Goal: Information Seeking & Learning: Learn about a topic

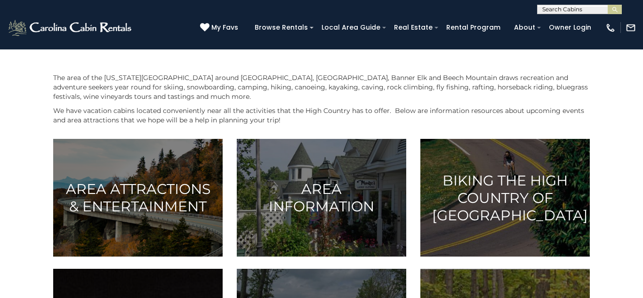
scroll to position [164, 0]
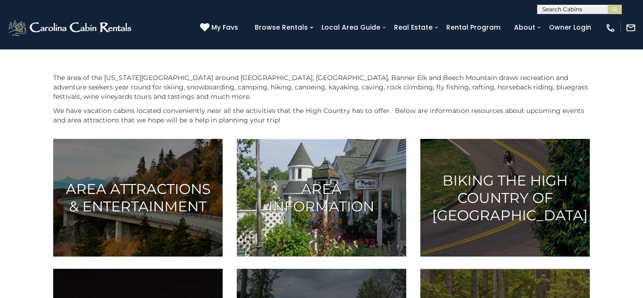
click at [334, 186] on h3 "Area Information" at bounding box center [322, 197] width 146 height 35
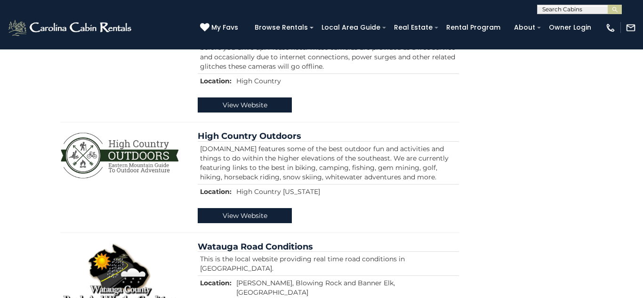
scroll to position [1168, 0]
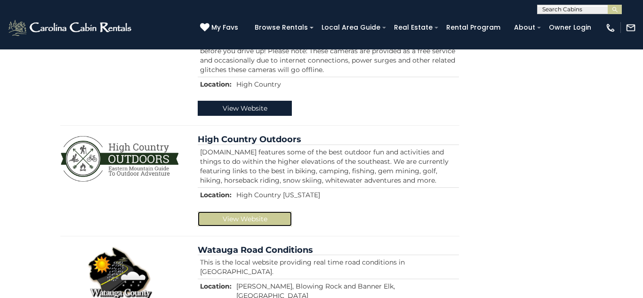
click at [249, 211] on link "View Website" at bounding box center [245, 218] width 94 height 15
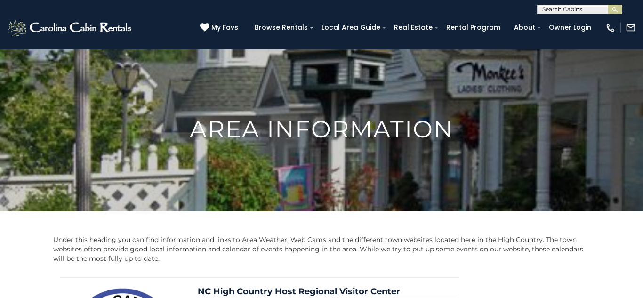
scroll to position [0, 0]
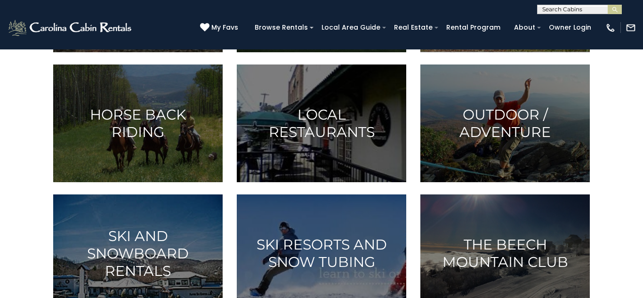
scroll to position [499, 0]
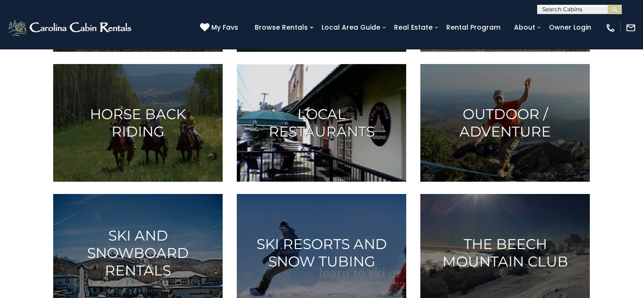
click at [322, 140] on h3 "Local Restaurants" at bounding box center [322, 122] width 146 height 35
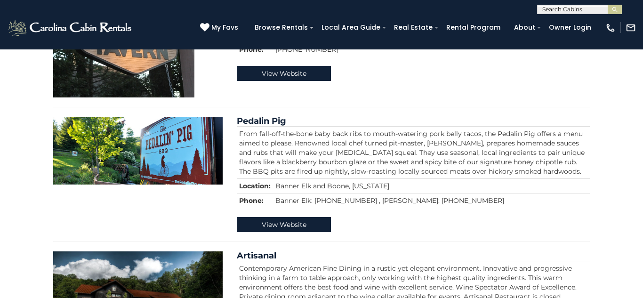
scroll to position [3645, 0]
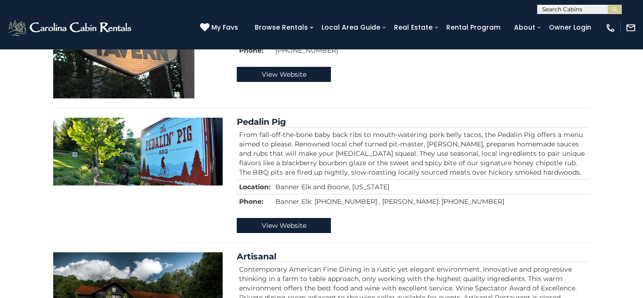
click at [464, 128] on td "From fall-off-the-bone baby back ribs to mouth-watering pork belly tacos, the P…" at bounding box center [413, 154] width 353 height 52
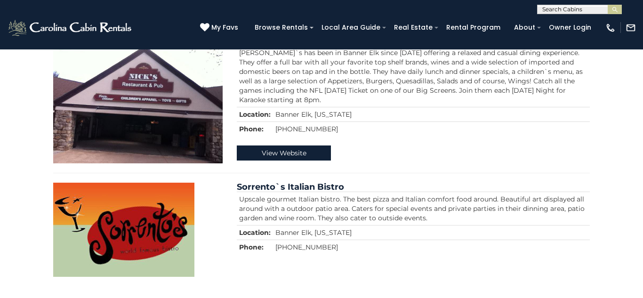
scroll to position [5043, 0]
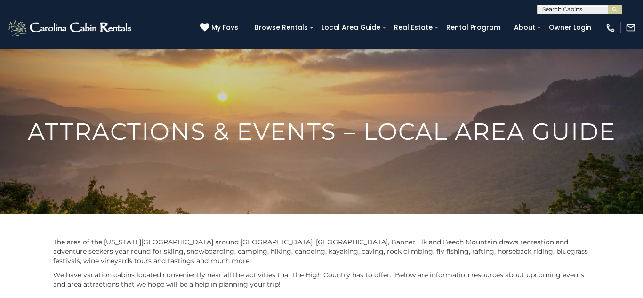
scroll to position [499, 0]
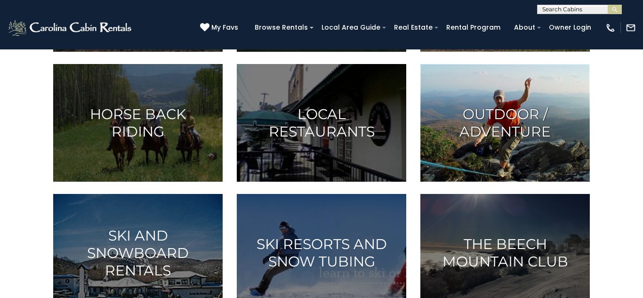
click at [523, 113] on h3 "Outdoor / Adventure" at bounding box center [505, 122] width 146 height 35
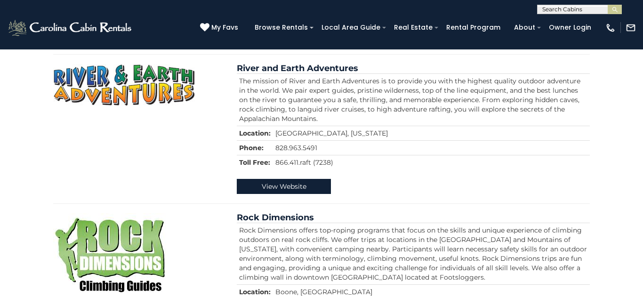
scroll to position [768, 0]
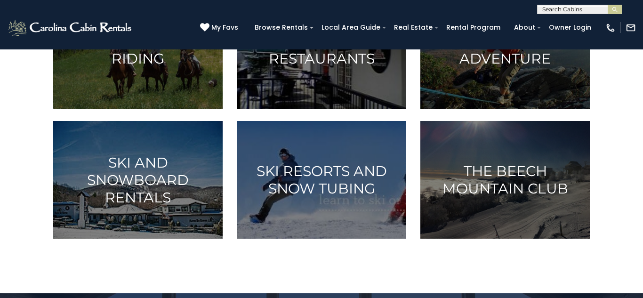
scroll to position [573, 0]
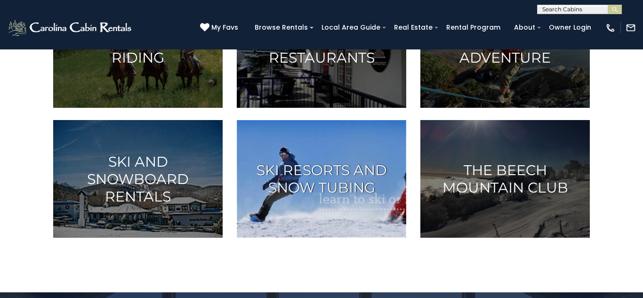
click at [317, 167] on h3 "Ski Resorts and Snow Tubing" at bounding box center [322, 178] width 146 height 35
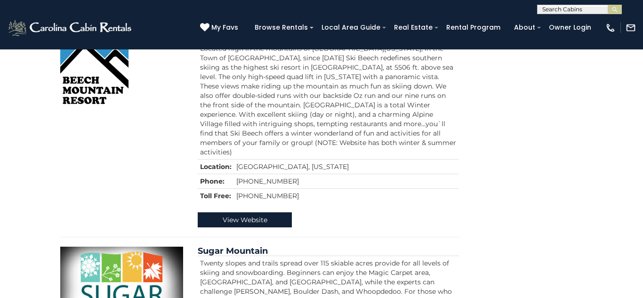
scroll to position [455, 0]
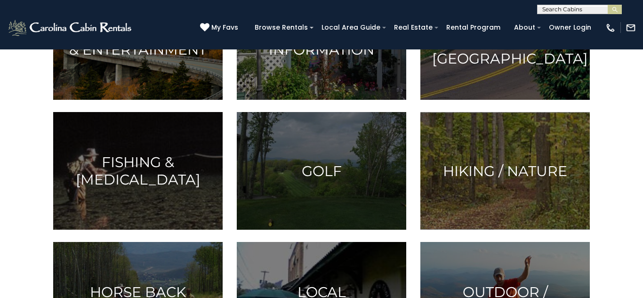
scroll to position [322, 0]
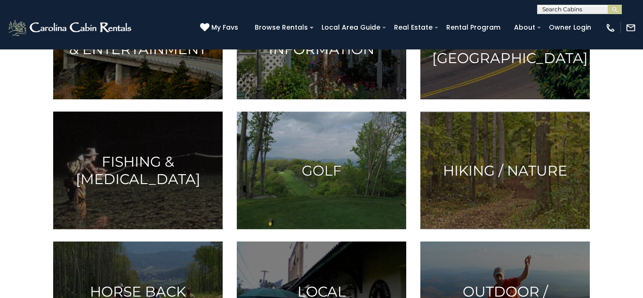
click at [321, 172] on h3 "Golf" at bounding box center [322, 170] width 146 height 17
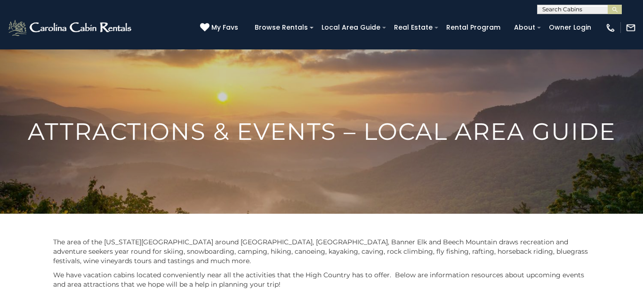
scroll to position [322, 0]
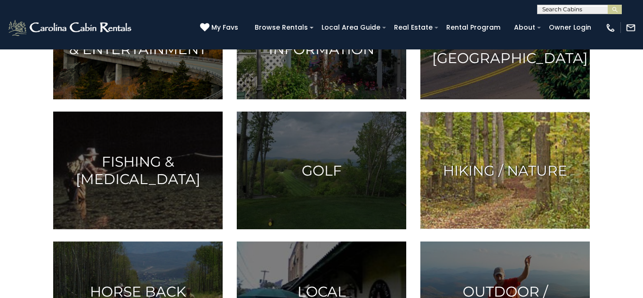
click at [531, 167] on h3 "Hiking / Nature" at bounding box center [505, 170] width 146 height 17
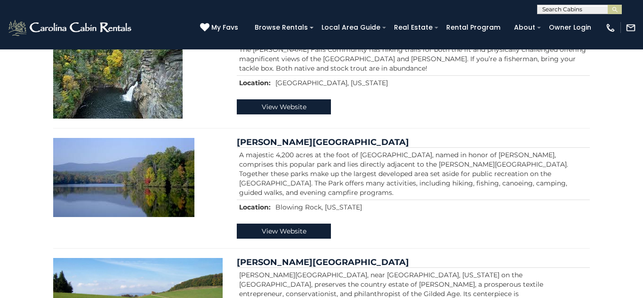
scroll to position [817, 0]
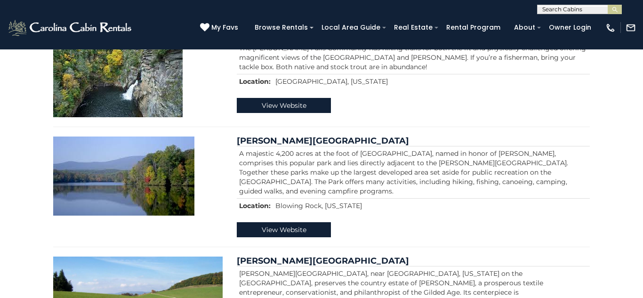
click at [531, 167] on td "A majestic 4,200 acres at the foot of Grandfather Mountain, named in honor of J…" at bounding box center [413, 172] width 353 height 52
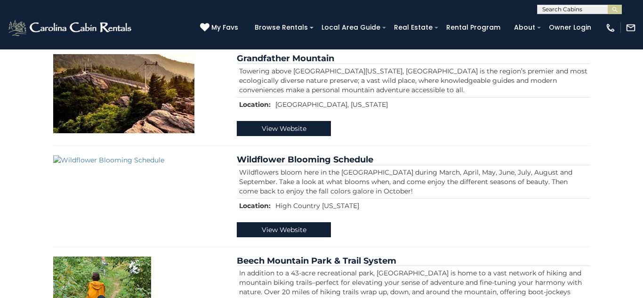
scroll to position [229, 0]
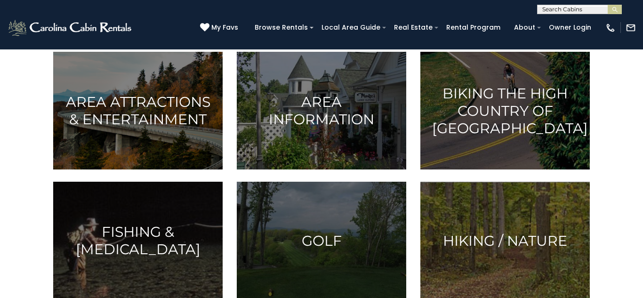
scroll to position [251, 0]
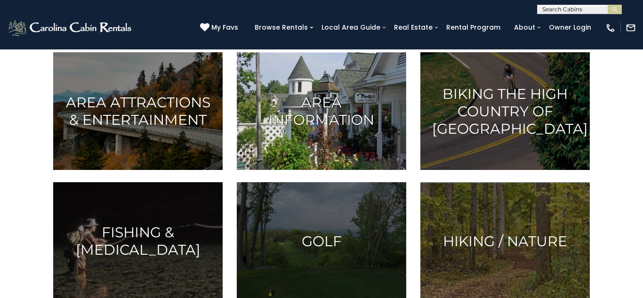
click at [293, 115] on h3 "Area Information" at bounding box center [322, 111] width 146 height 35
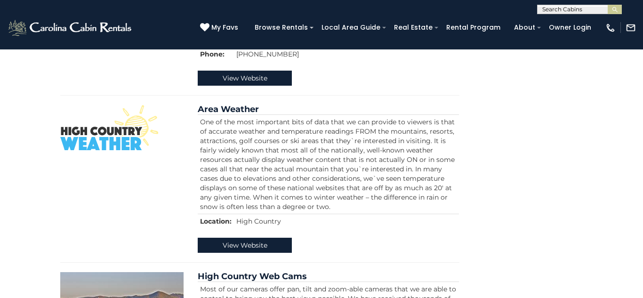
scroll to position [845, 0]
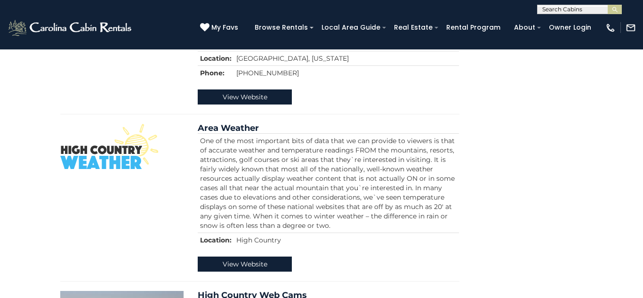
click at [293, 133] on td "One of the most important bits of data that we can provide to viewers is that o…" at bounding box center [328, 182] width 261 height 99
